Goal: Task Accomplishment & Management: Complete application form

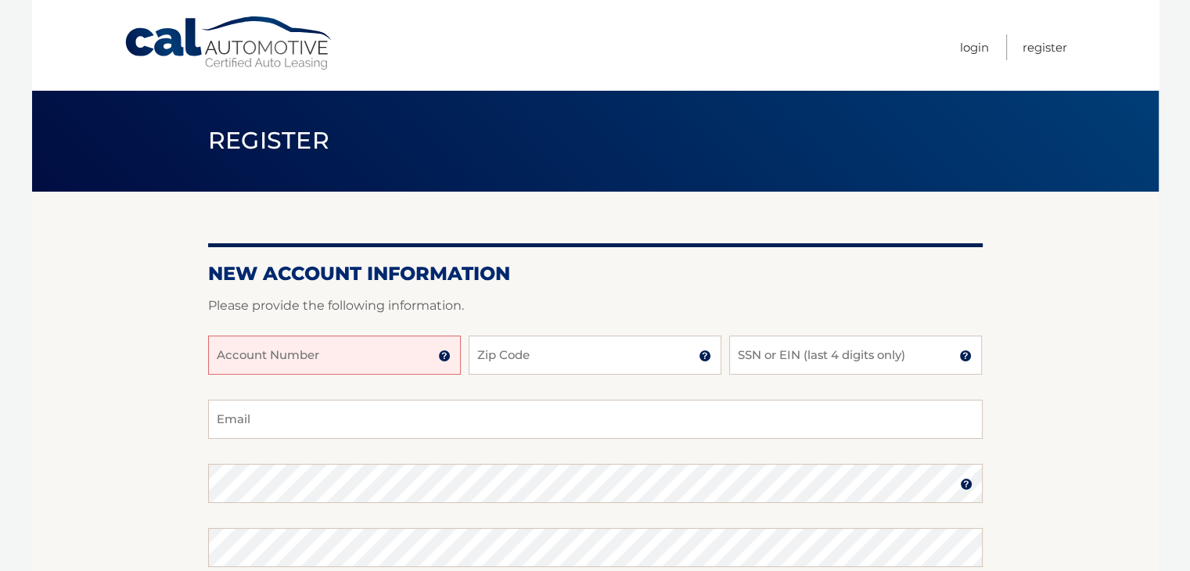
click at [249, 357] on input "Account Number" at bounding box center [334, 355] width 253 height 39
type input "44455538276"
click at [547, 369] on input "Zip Code" at bounding box center [595, 355] width 253 height 39
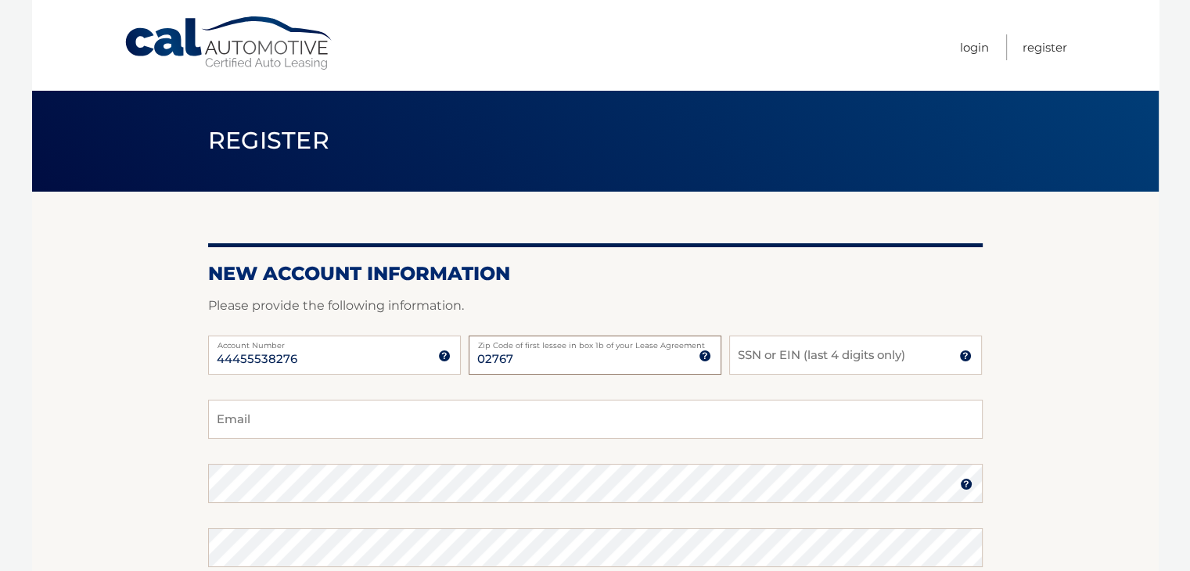
type input "02767"
click at [800, 364] on input "SSN or EIN (last 4 digits only)" at bounding box center [855, 355] width 253 height 39
type input "8842"
click at [385, 414] on input "Email" at bounding box center [595, 419] width 775 height 39
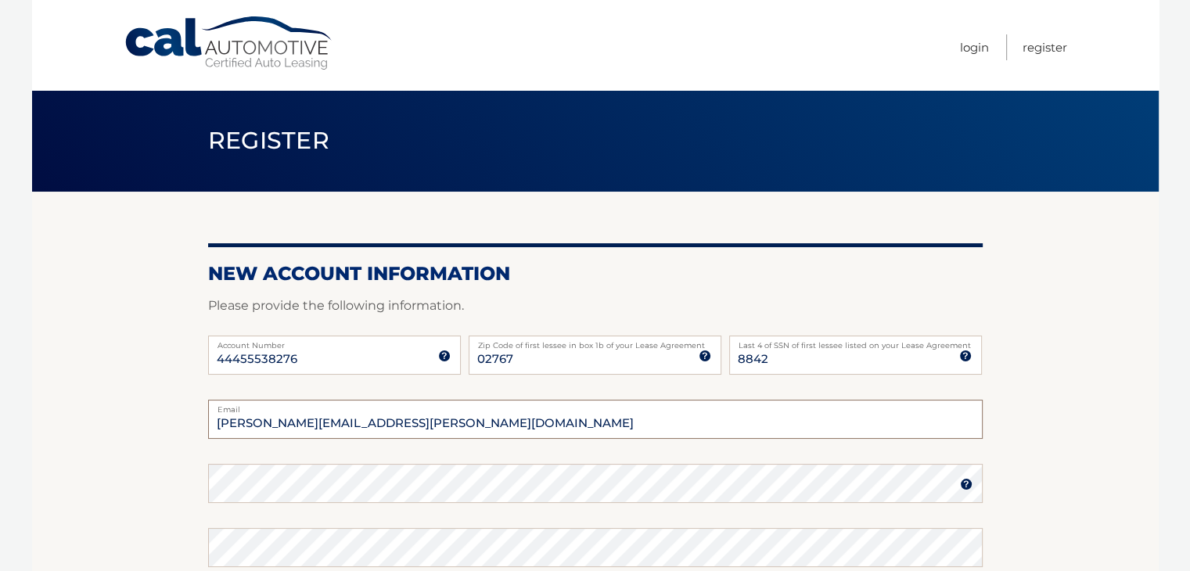
type input "[PERSON_NAME][EMAIL_ADDRESS][PERSON_NAME][DOMAIN_NAME]"
click at [964, 487] on img at bounding box center [966, 484] width 13 height 13
click at [1013, 464] on section "New Account Information Please provide the following information. 44455538276 A…" at bounding box center [595, 513] width 1127 height 642
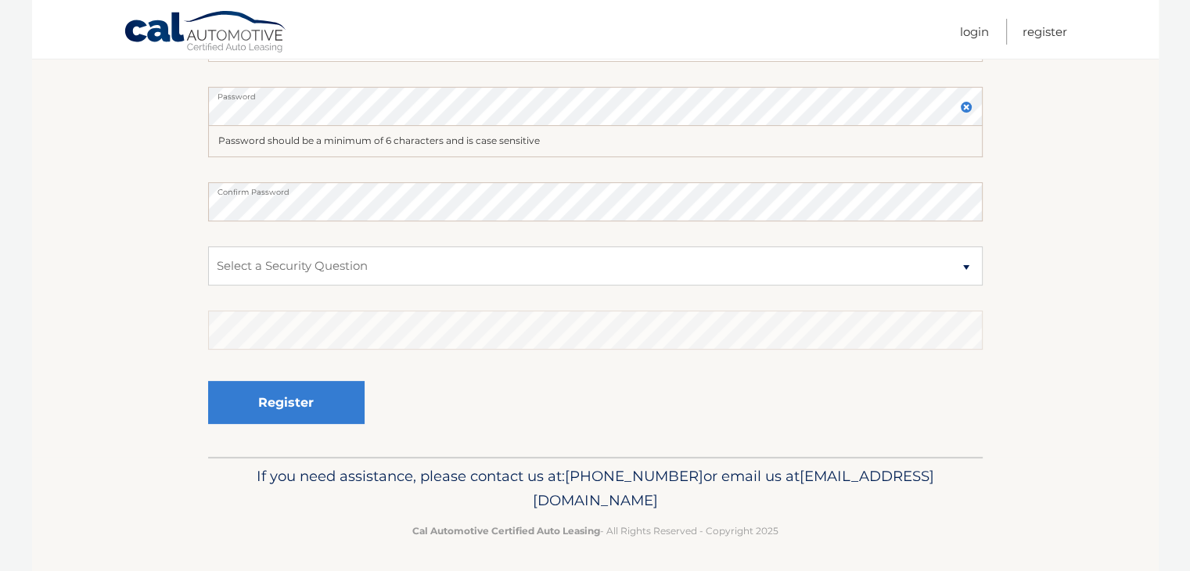
scroll to position [382, 0]
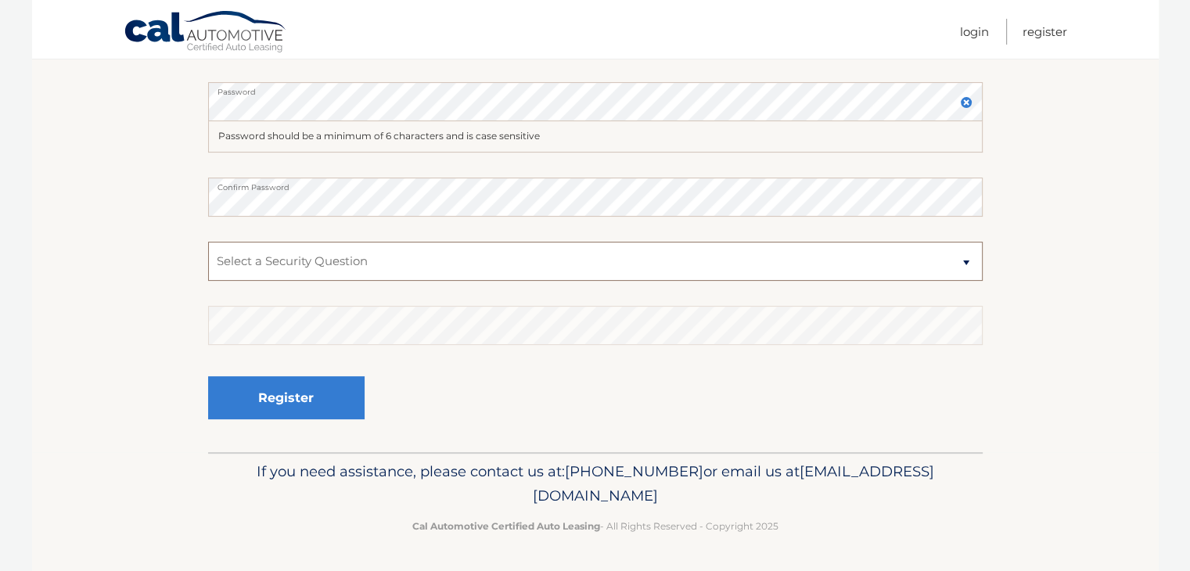
click at [272, 266] on select "Select a Security Question What was the name of your elementary school? What is…" at bounding box center [595, 261] width 775 height 39
select select "2"
click at [208, 242] on select "Select a Security Question What was the name of your elementary school? What is…" at bounding box center [595, 261] width 775 height 39
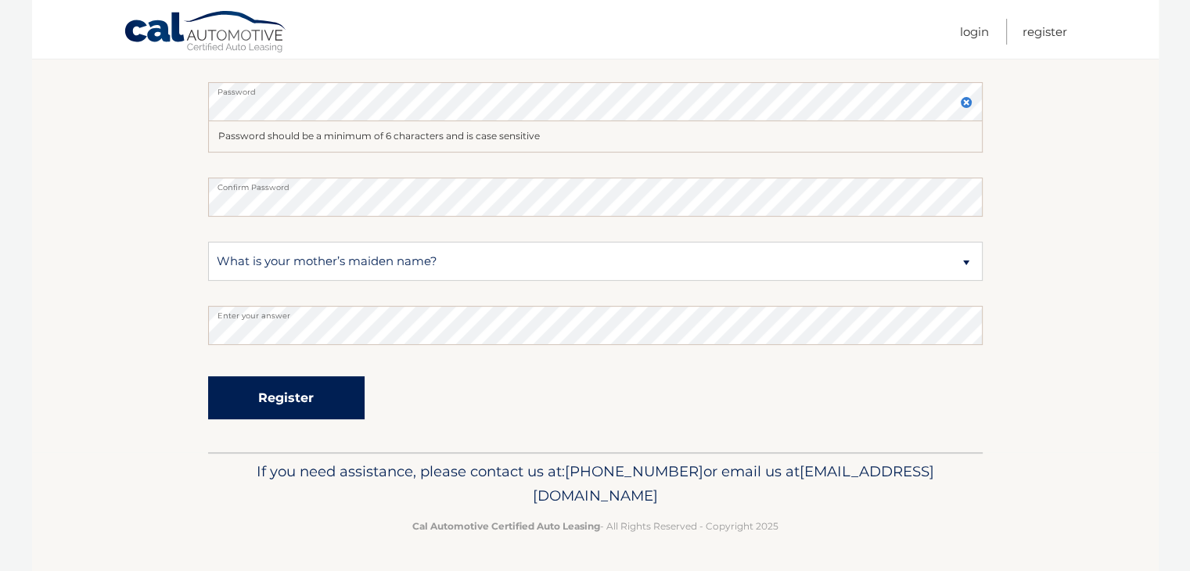
click at [284, 392] on button "Register" at bounding box center [286, 397] width 156 height 43
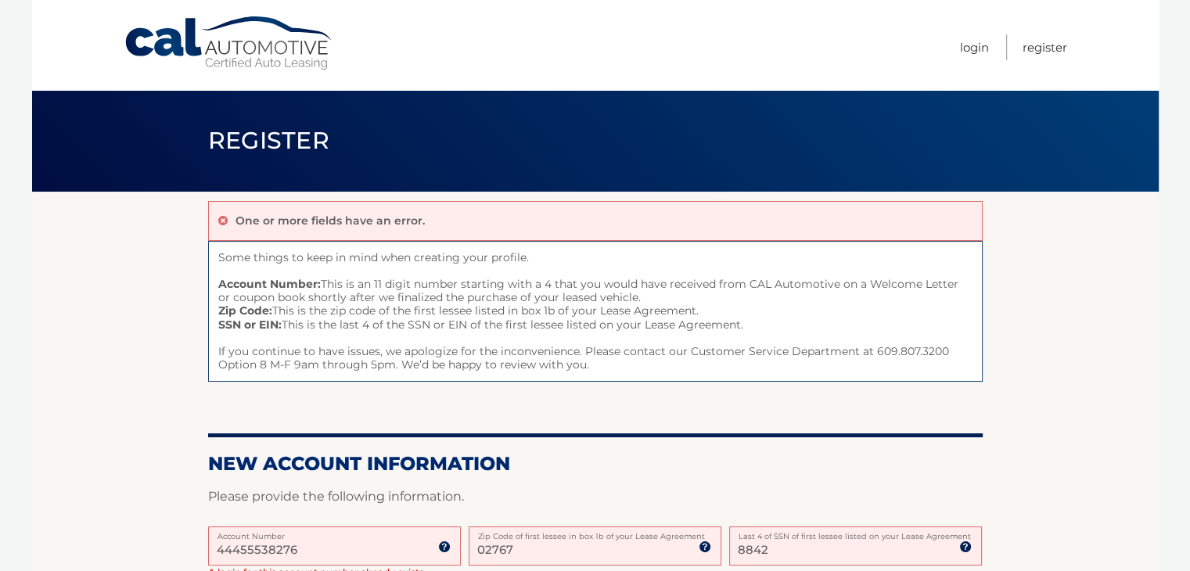
click at [301, 308] on span "Some things to keep in mind when creating your profile. Account Number: This is…" at bounding box center [595, 312] width 775 height 142
click at [967, 48] on link "Login" at bounding box center [974, 47] width 29 height 26
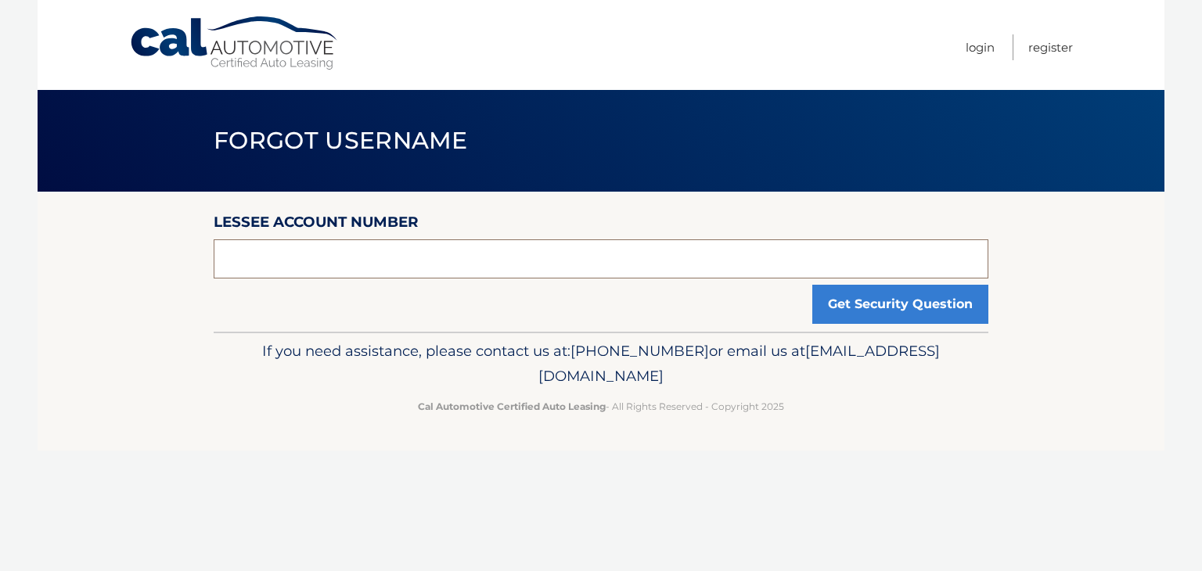
click at [484, 257] on input "text" at bounding box center [601, 258] width 775 height 39
